Goal: Task Accomplishment & Management: Complete application form

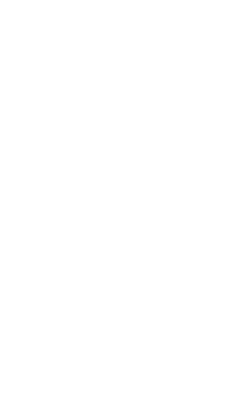
click at [0, 0] on html at bounding box center [0, 0] width 0 height 0
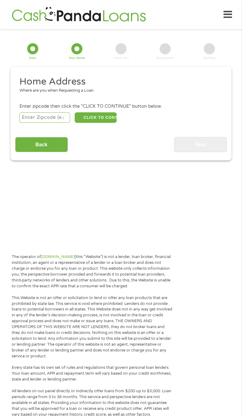
click at [55, 123] on input "number" at bounding box center [44, 117] width 51 height 10
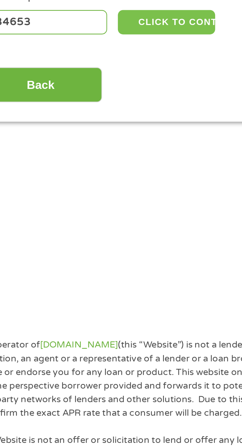
type input "34653"
click at [101, 123] on button "CLICK TO CONTINUE" at bounding box center [96, 117] width 42 height 10
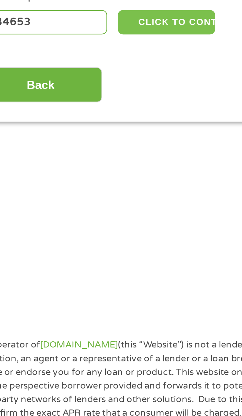
type input "34653"
type input "New Port [PERSON_NAME]"
select select "[US_STATE]"
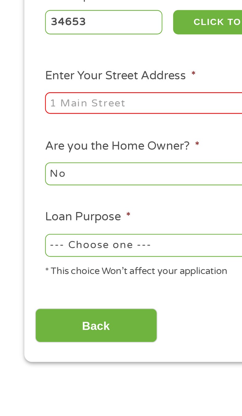
click at [68, 157] on input "Enter Your Street Address *" at bounding box center [67, 152] width 97 height 9
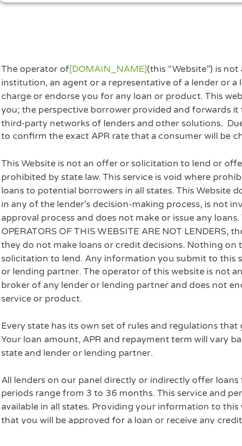
type input "[STREET_ADDRESS]"
click at [89, 219] on select "--- Choose one --- Pay Bills Debt Consolidation Home Improvement Major Purchase…" at bounding box center [67, 214] width 97 height 10
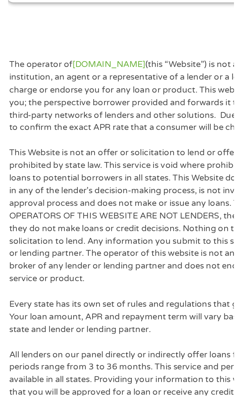
scroll to position [17, 0]
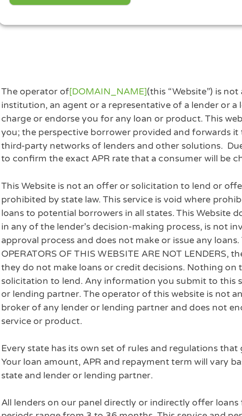
select select "other"
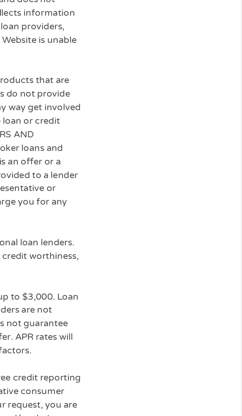
scroll to position [63, 0]
click at [209, 193] on input "Next" at bounding box center [200, 185] width 53 height 15
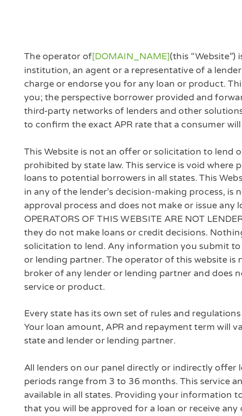
scroll to position [15, 0]
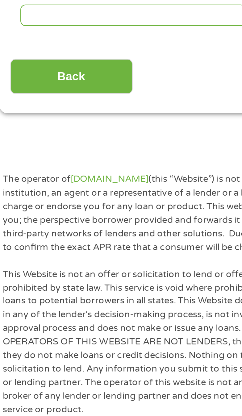
click at [85, 164] on input "Email *" at bounding box center [67, 159] width 97 height 9
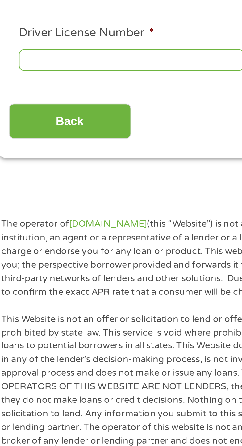
click at [76, 164] on input "Email *" at bounding box center [67, 159] width 97 height 9
